Goal: Book appointment/travel/reservation

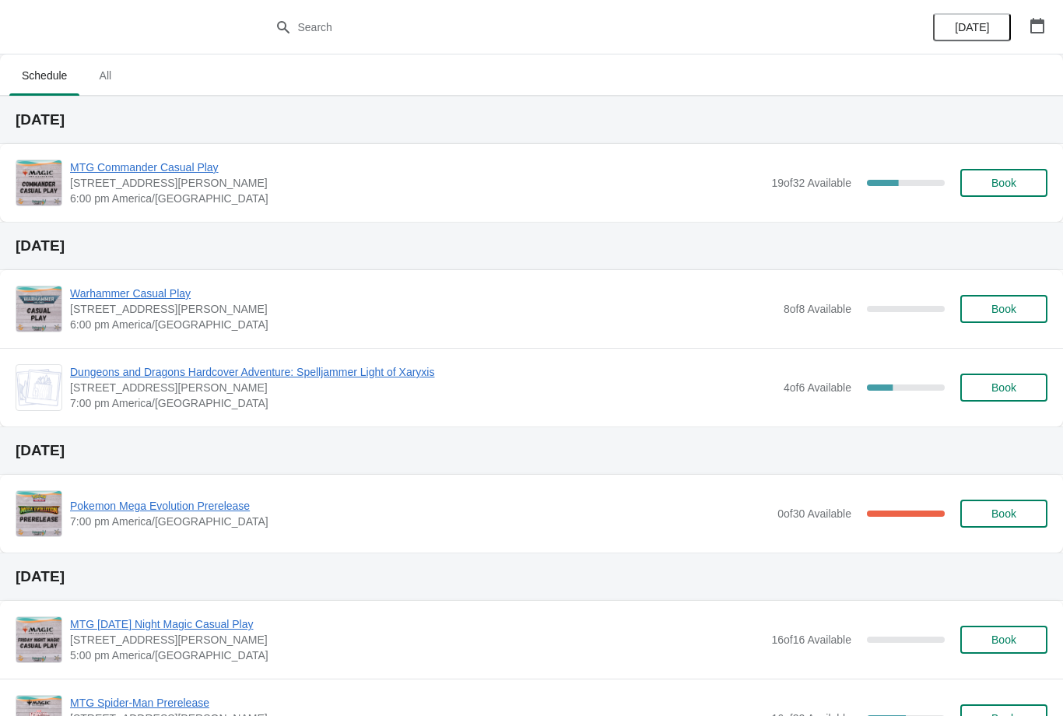
click at [1026, 186] on span "Book" at bounding box center [1003, 183] width 59 height 12
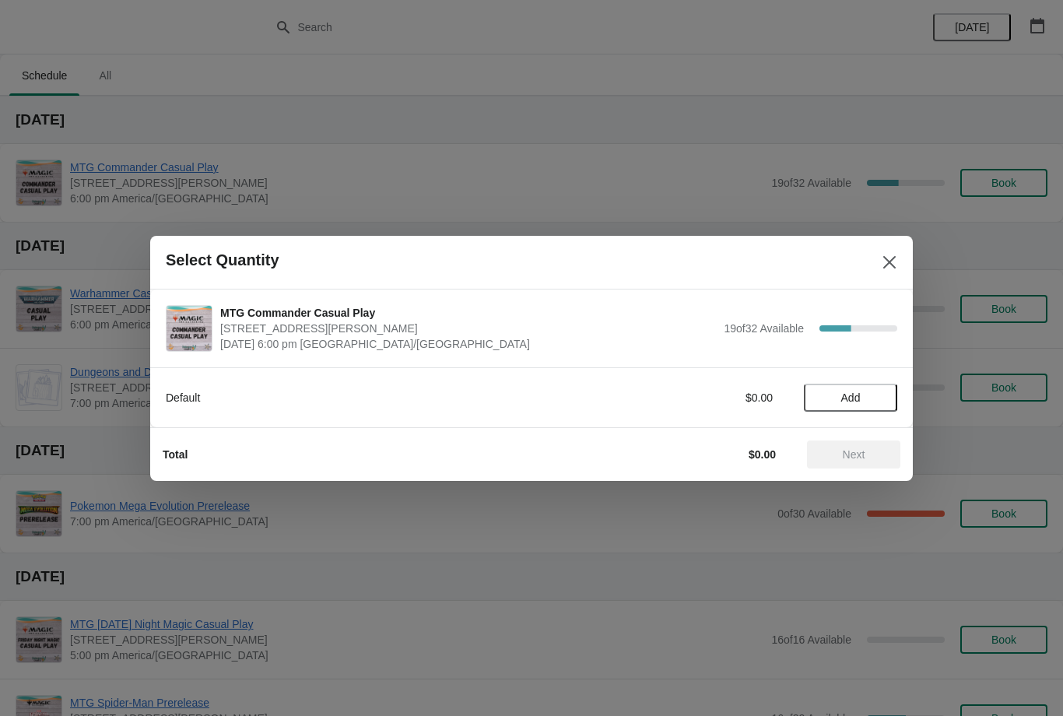
click at [881, 410] on button "Add" at bounding box center [850, 398] width 93 height 28
click at [876, 452] on span "Next" at bounding box center [854, 454] width 68 height 12
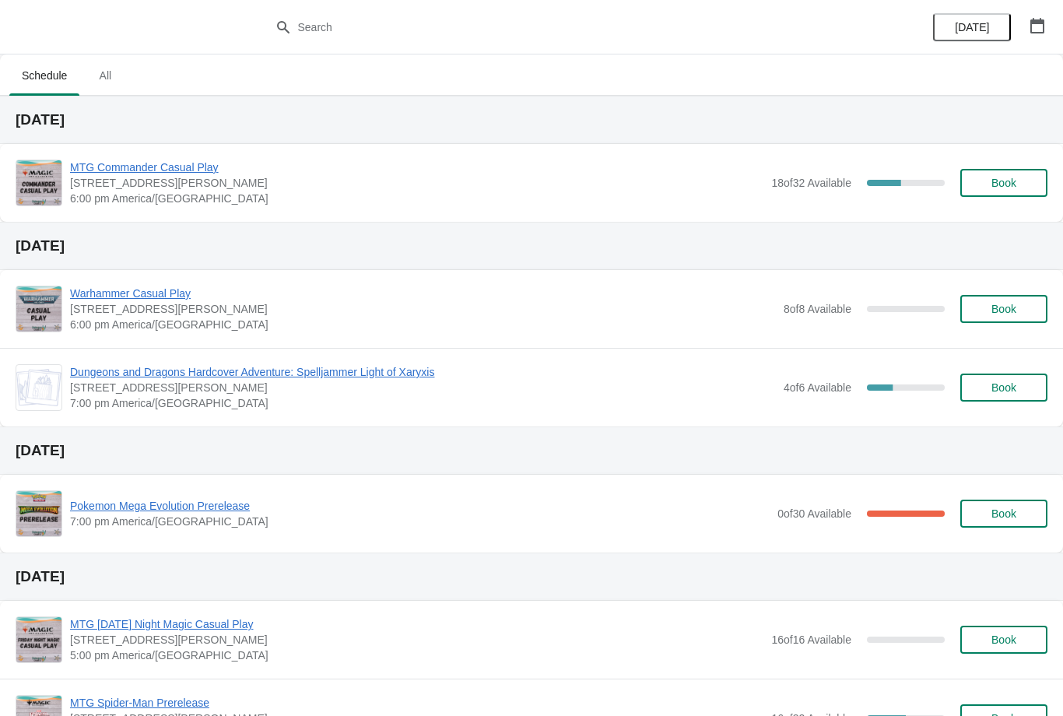
click at [1035, 169] on button "Book" at bounding box center [1003, 183] width 87 height 28
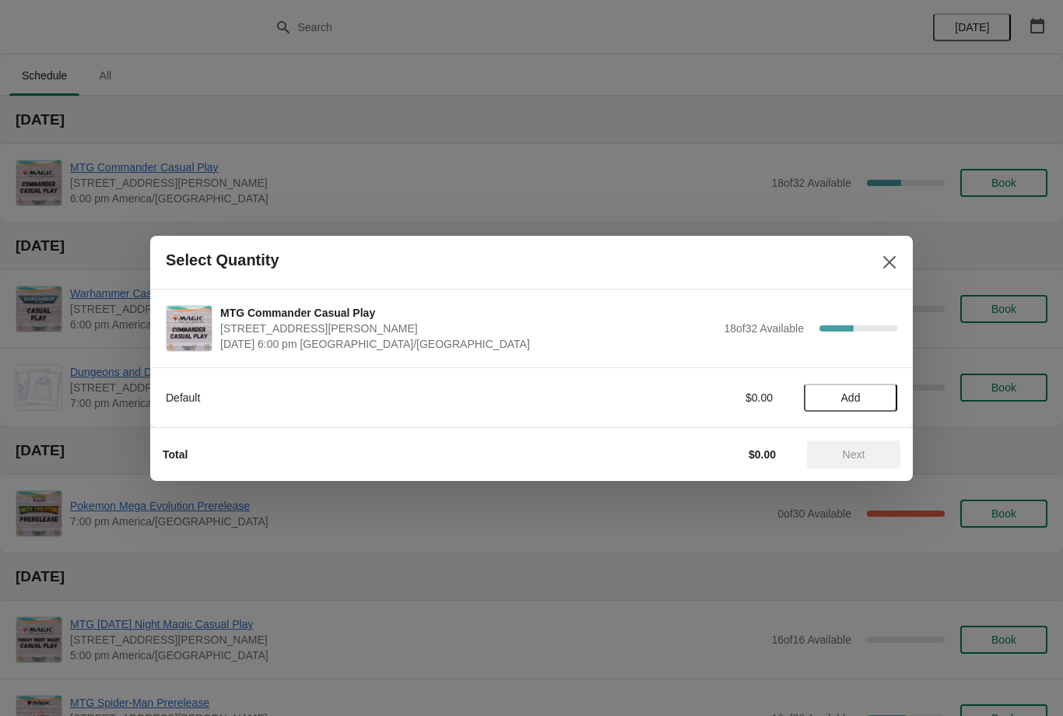
click at [864, 391] on span "Add" at bounding box center [850, 397] width 65 height 12
click at [883, 398] on icon at bounding box center [877, 397] width 16 height 16
click at [859, 466] on button "Next" at bounding box center [853, 454] width 93 height 28
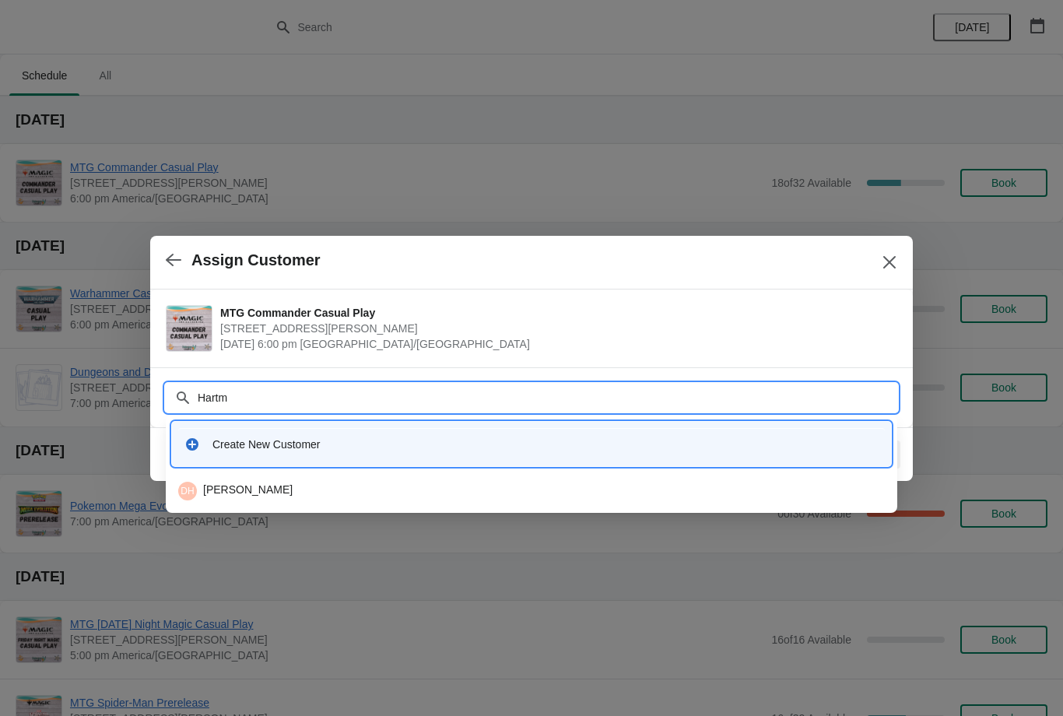
type input "Hartma"
